Goal: Information Seeking & Learning: Learn about a topic

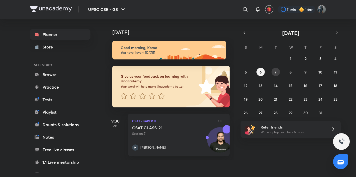
click at [276, 73] on abbr "7" at bounding box center [276, 72] width 2 height 5
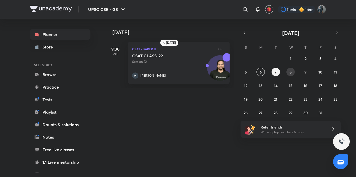
click at [290, 70] on abbr "8" at bounding box center [290, 72] width 2 height 5
click at [262, 74] on button "6" at bounding box center [260, 72] width 8 height 8
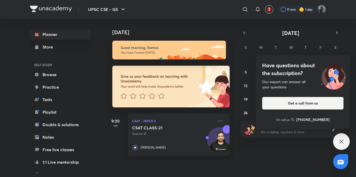
click at [345, 137] on div "Have questions about the subscription? Our expert can answer all your questions…" at bounding box center [341, 141] width 17 height 17
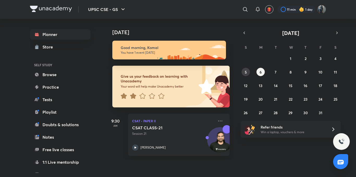
click at [249, 70] on button "5" at bounding box center [245, 72] width 8 height 8
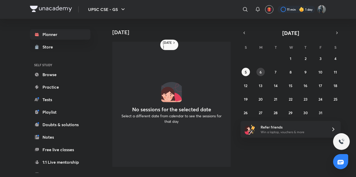
click at [263, 72] on button "6" at bounding box center [260, 72] width 8 height 8
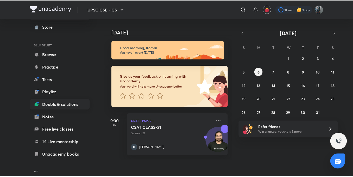
scroll to position [58, 0]
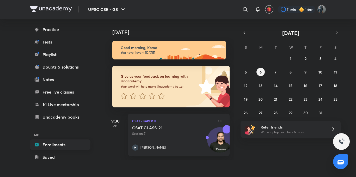
click at [46, 146] on link "Enrollments" at bounding box center [60, 144] width 60 height 10
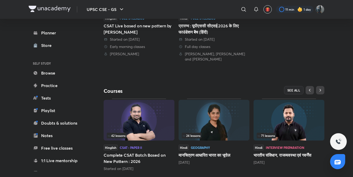
scroll to position [182, 0]
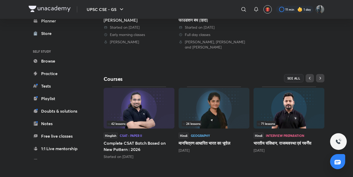
click at [298, 116] on img at bounding box center [289, 108] width 71 height 41
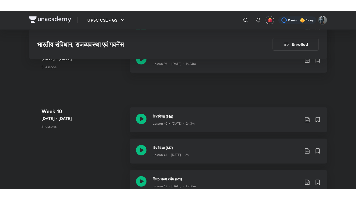
scroll to position [1771, 0]
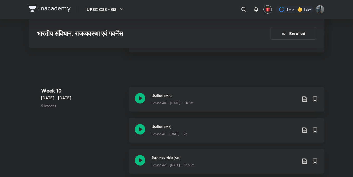
click at [139, 132] on icon at bounding box center [140, 129] width 10 height 10
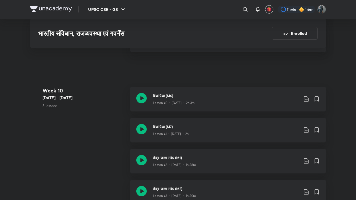
click at [258, 177] on iframe at bounding box center [178, 100] width 356 height 200
